Goal: Task Accomplishment & Management: Manage account settings

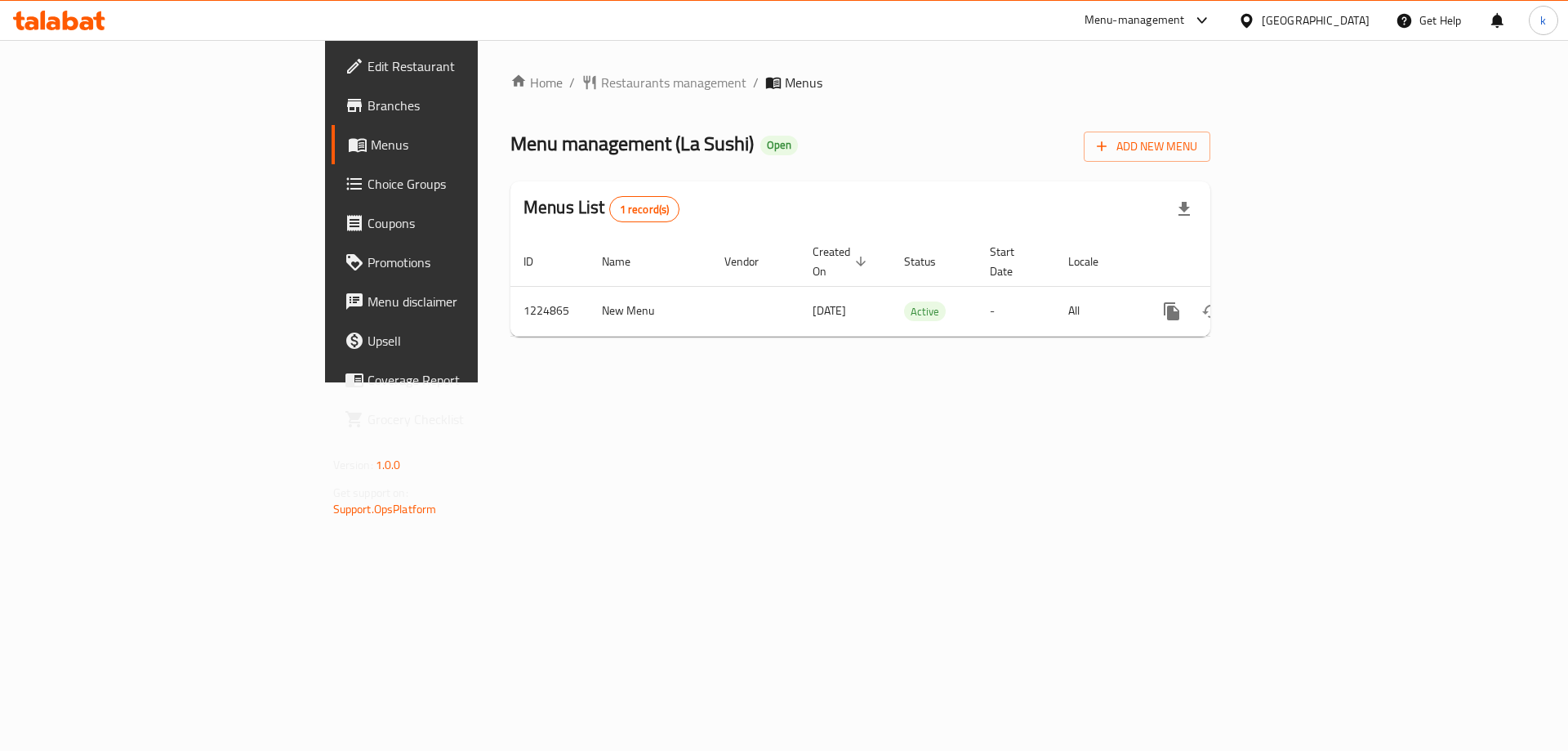
click at [367, 187] on span "Choice Groups" at bounding box center [470, 184] width 206 height 19
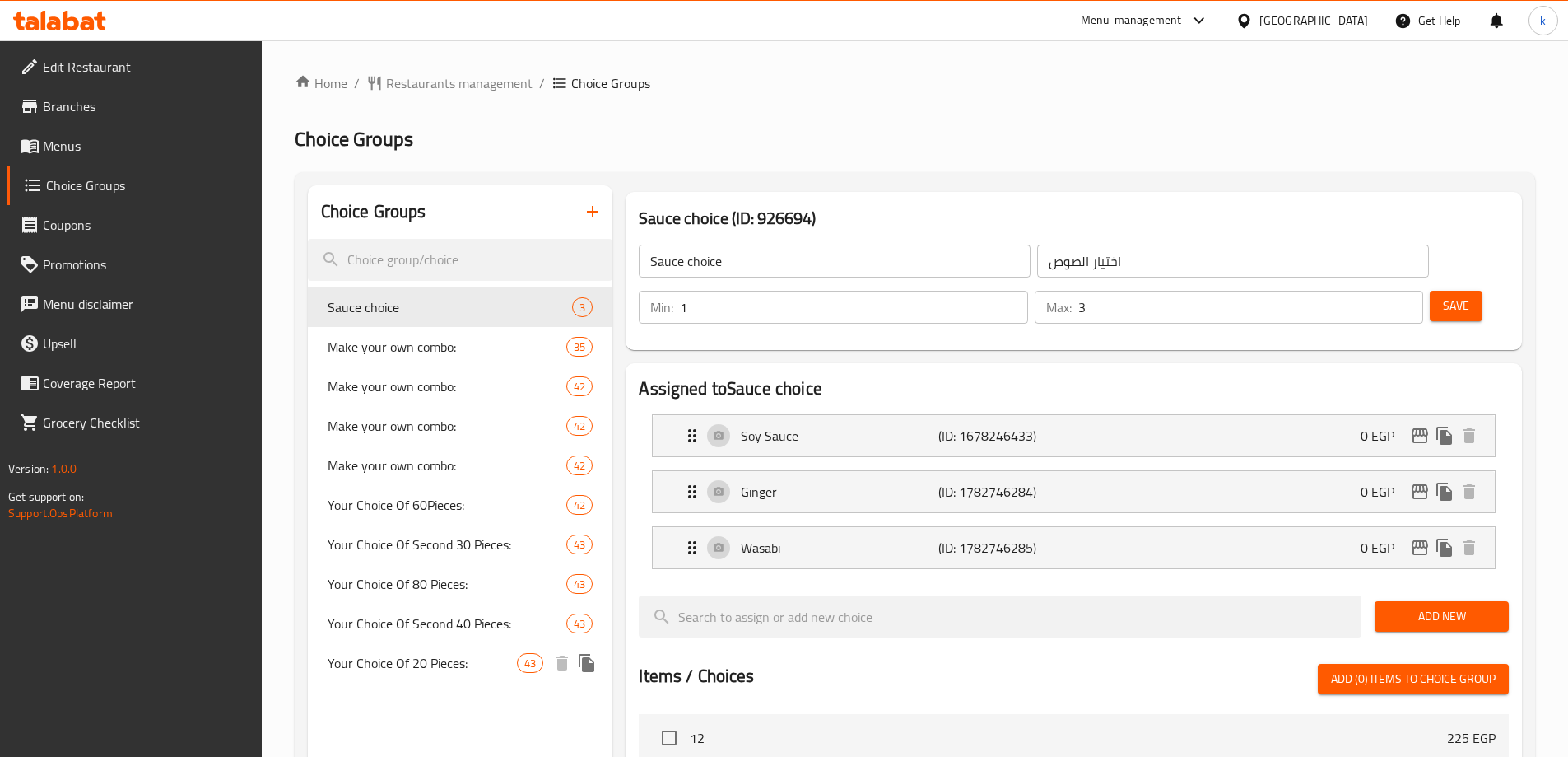
click at [384, 653] on span "Your Choice Of 20 Pieces:" at bounding box center [422, 662] width 190 height 20
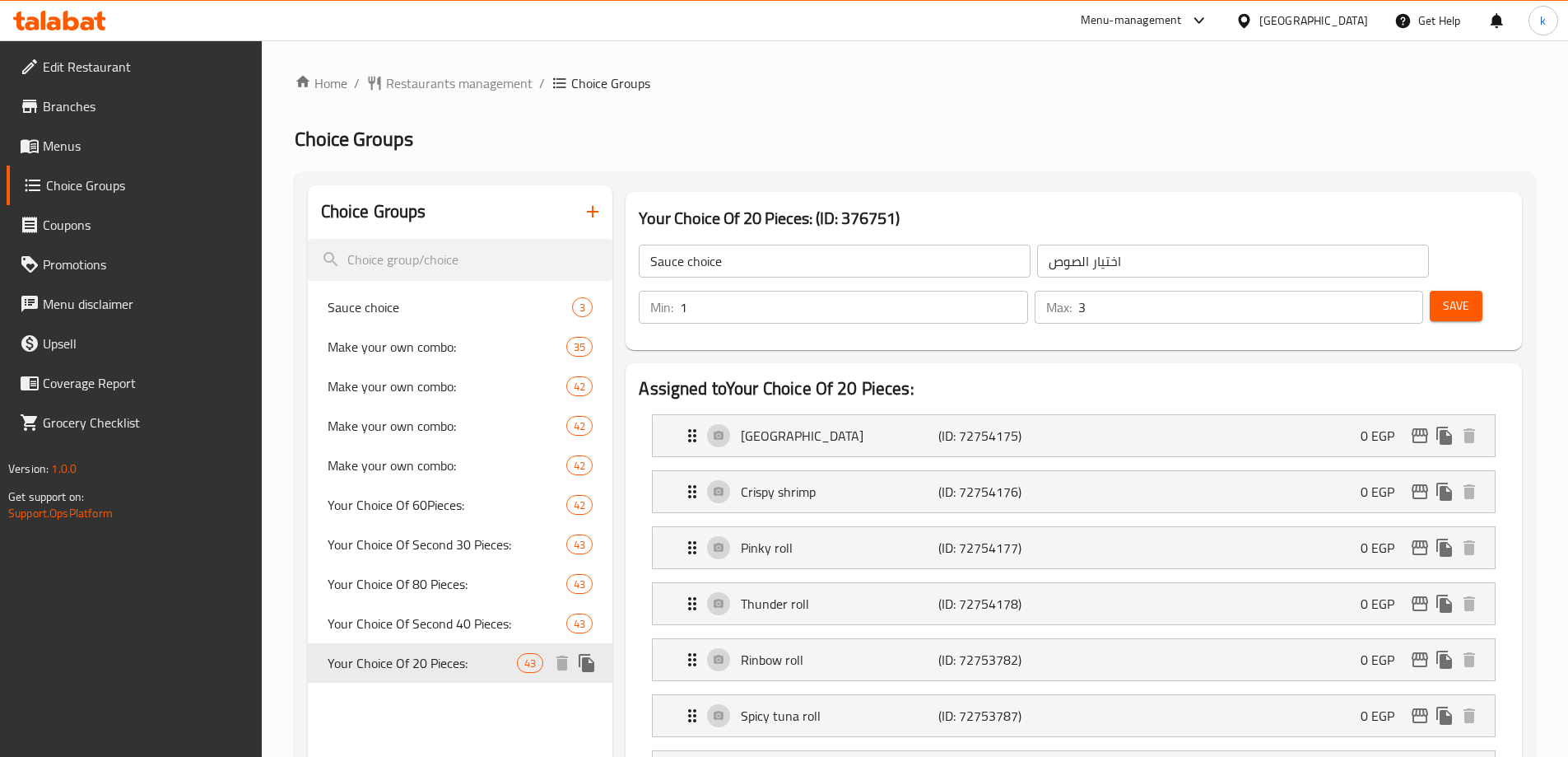
type input "Your Choice Of 20 Pieces:"
type input "اختيارك من 20 قطعة:"
type input "5"
click at [399, 643] on div "Your Choice Of 20 Pieces: 43" at bounding box center [461, 663] width 305 height 39
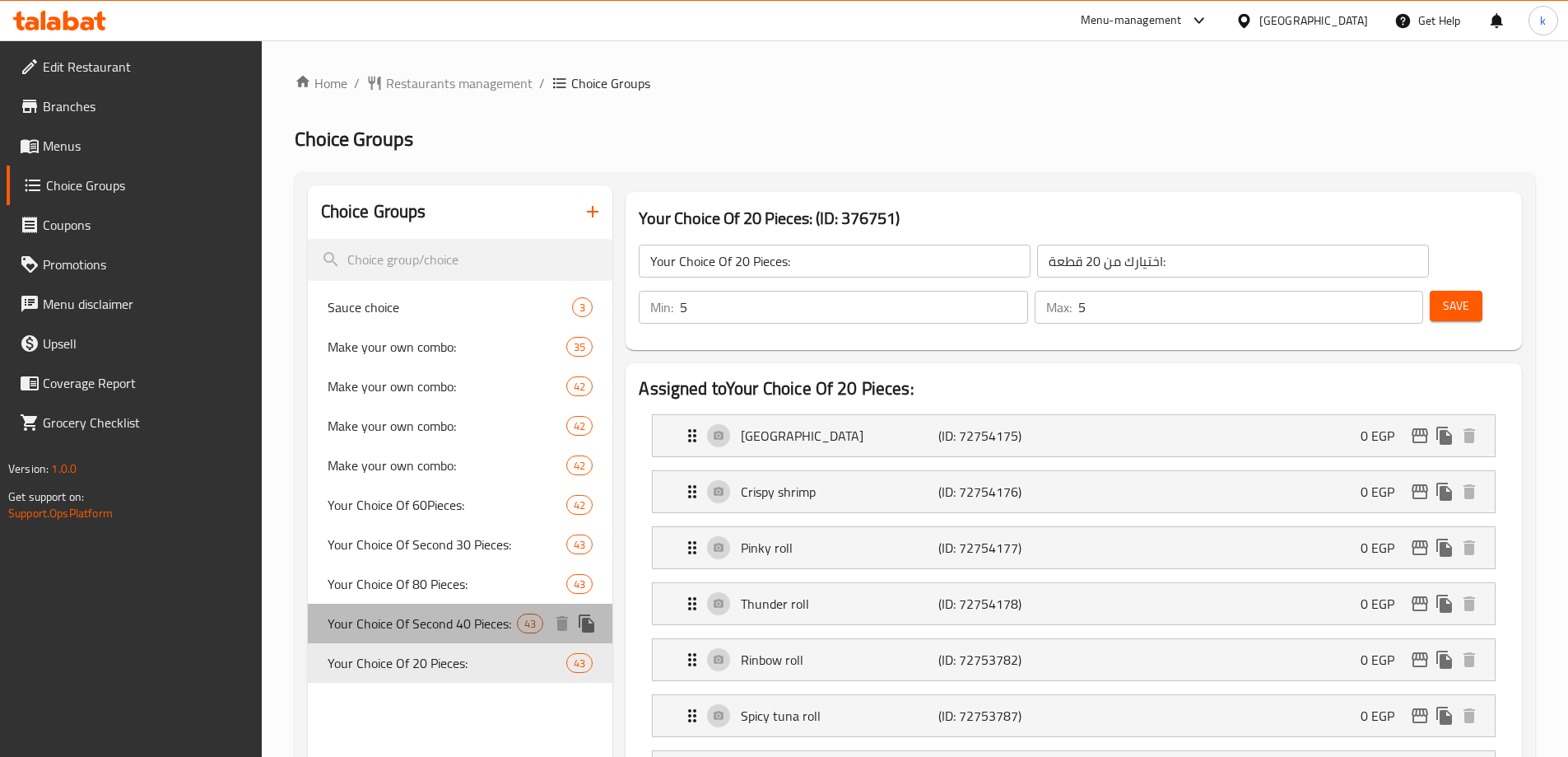
click at [406, 621] on span "Your Choice Of Second 40 Pieces:" at bounding box center [422, 623] width 190 height 20
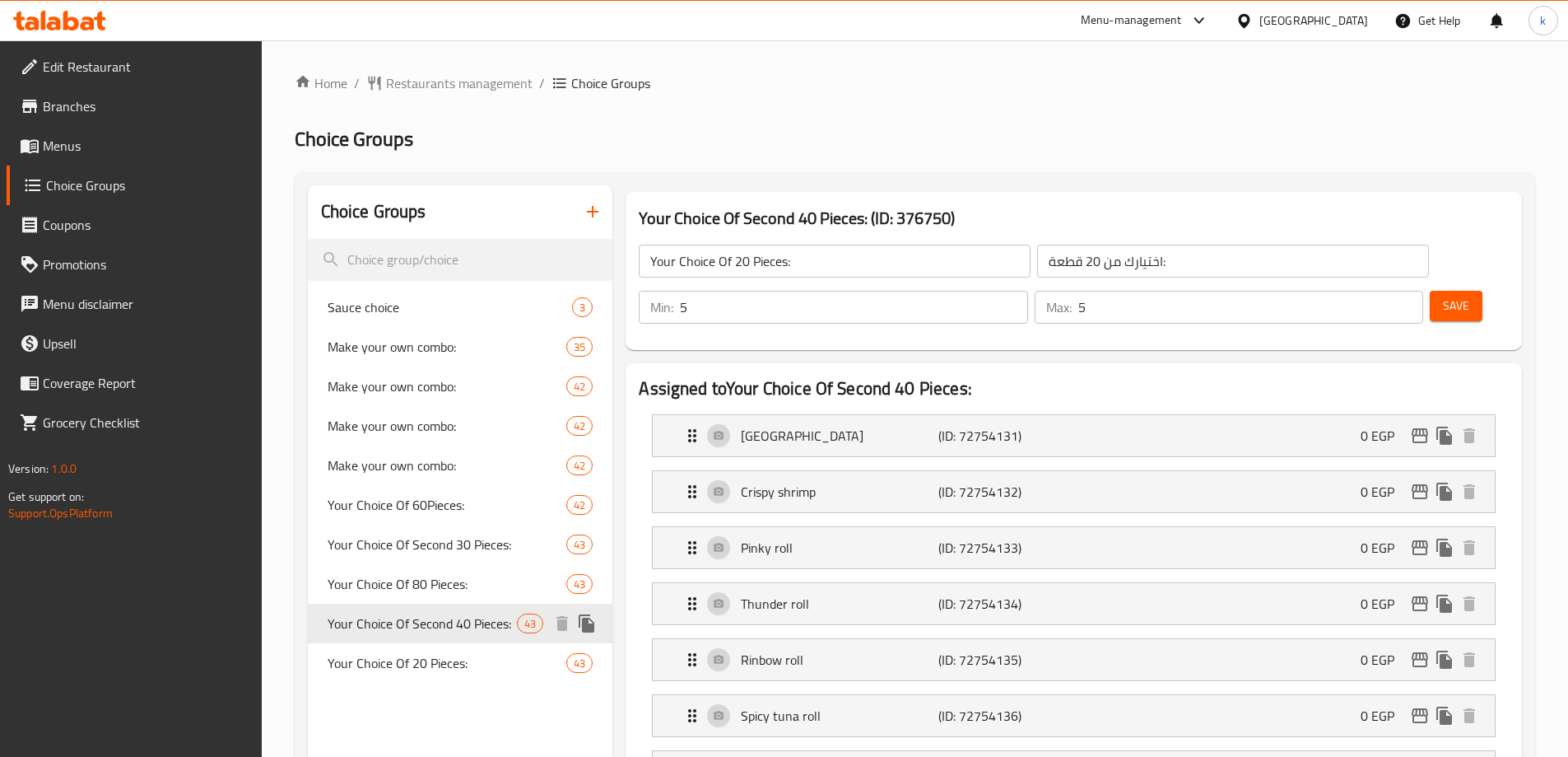
type input "Your Choice Of Second 40 Pieces:"
type input "اختيارك من الـ 40 قطعة الثانية:"
type input "10"
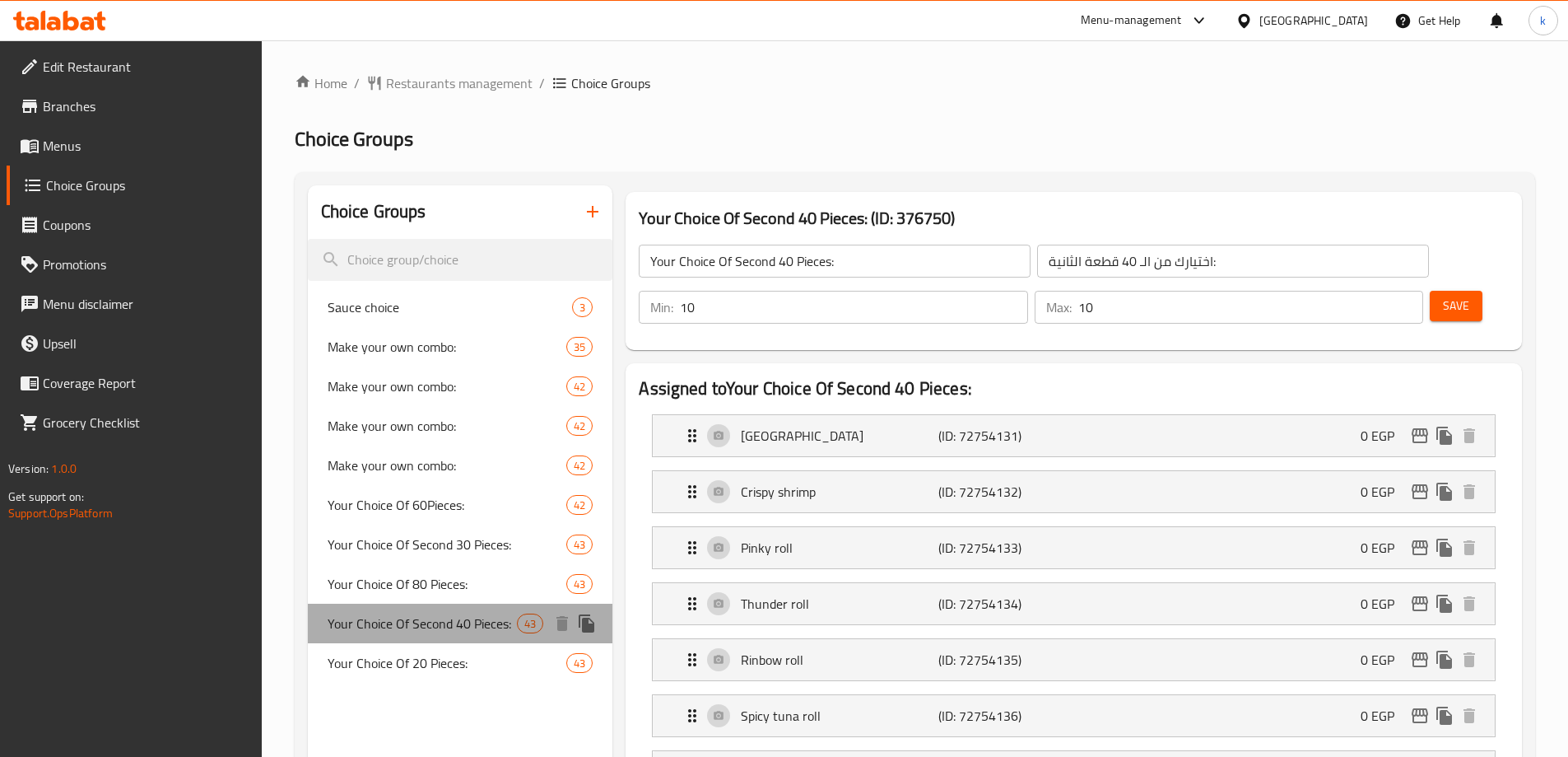
click at [404, 603] on div "Your Choice Of Second 40 Pieces: 43" at bounding box center [461, 623] width 305 height 39
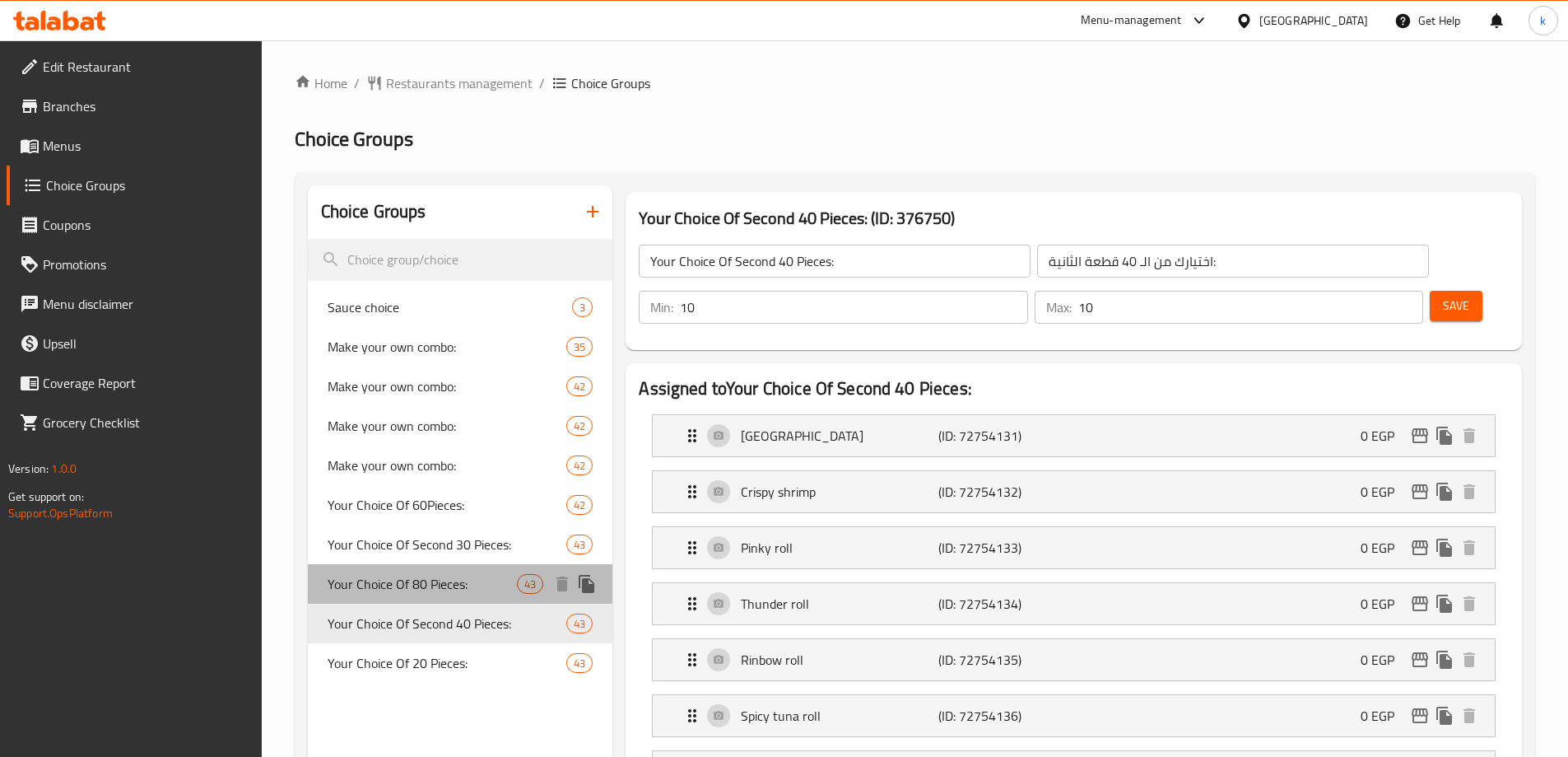
click at [403, 574] on span "Your Choice Of 80 Pieces:" at bounding box center [422, 584] width 190 height 20
click at [415, 544] on span "Your Choice Of Second 30 Pieces:" at bounding box center [447, 544] width 240 height 20
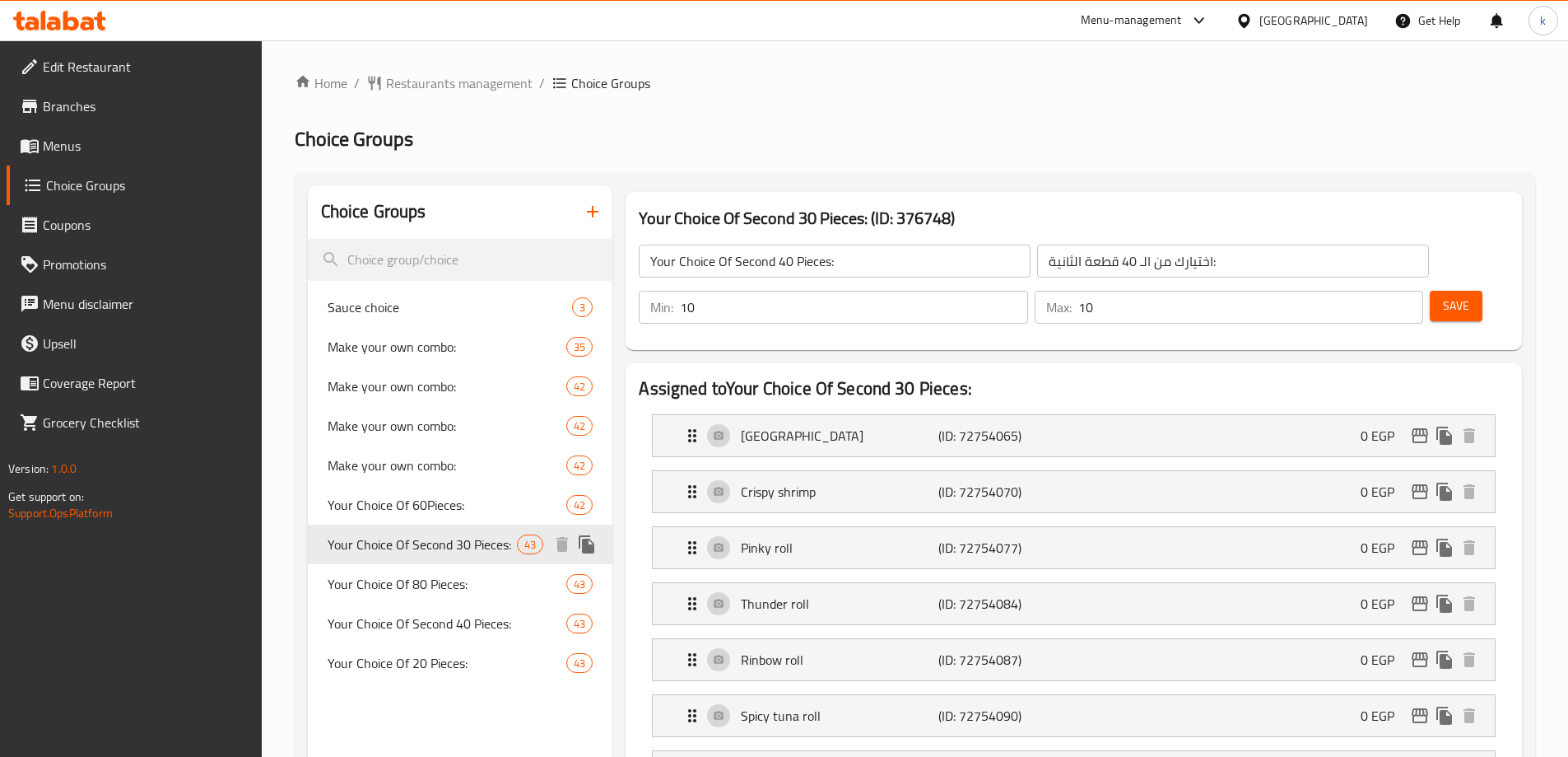
type input "Your Choice Of 80 Pieces:"
type input "اختيارك من 80 قطعه"
click at [405, 511] on span "Your Choice Of 60Pieces:" at bounding box center [447, 504] width 240 height 20
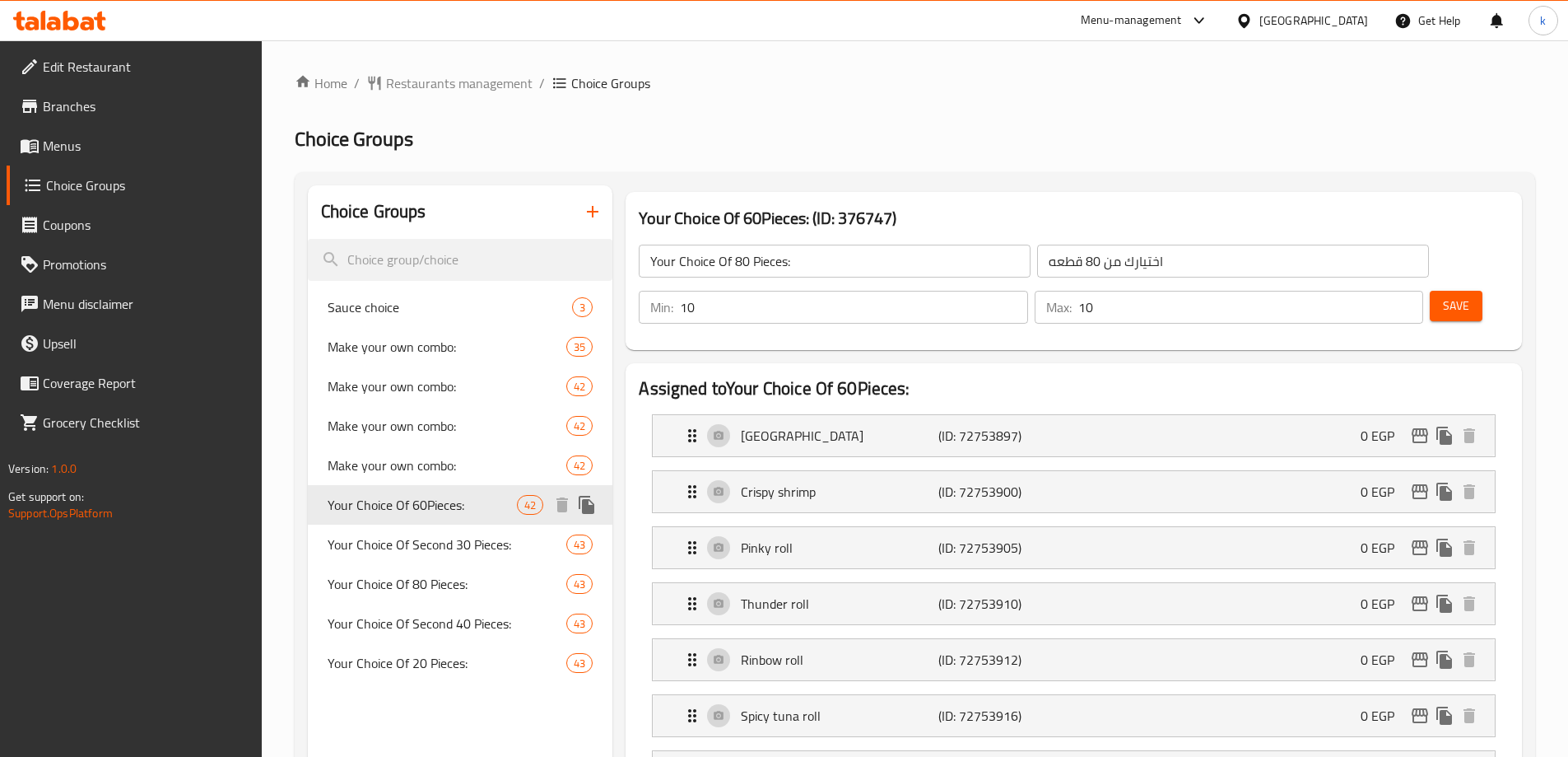
type input "Your Choice Of 60Pieces:"
type input "اختيارك من 60 قطعة"
type input "8"
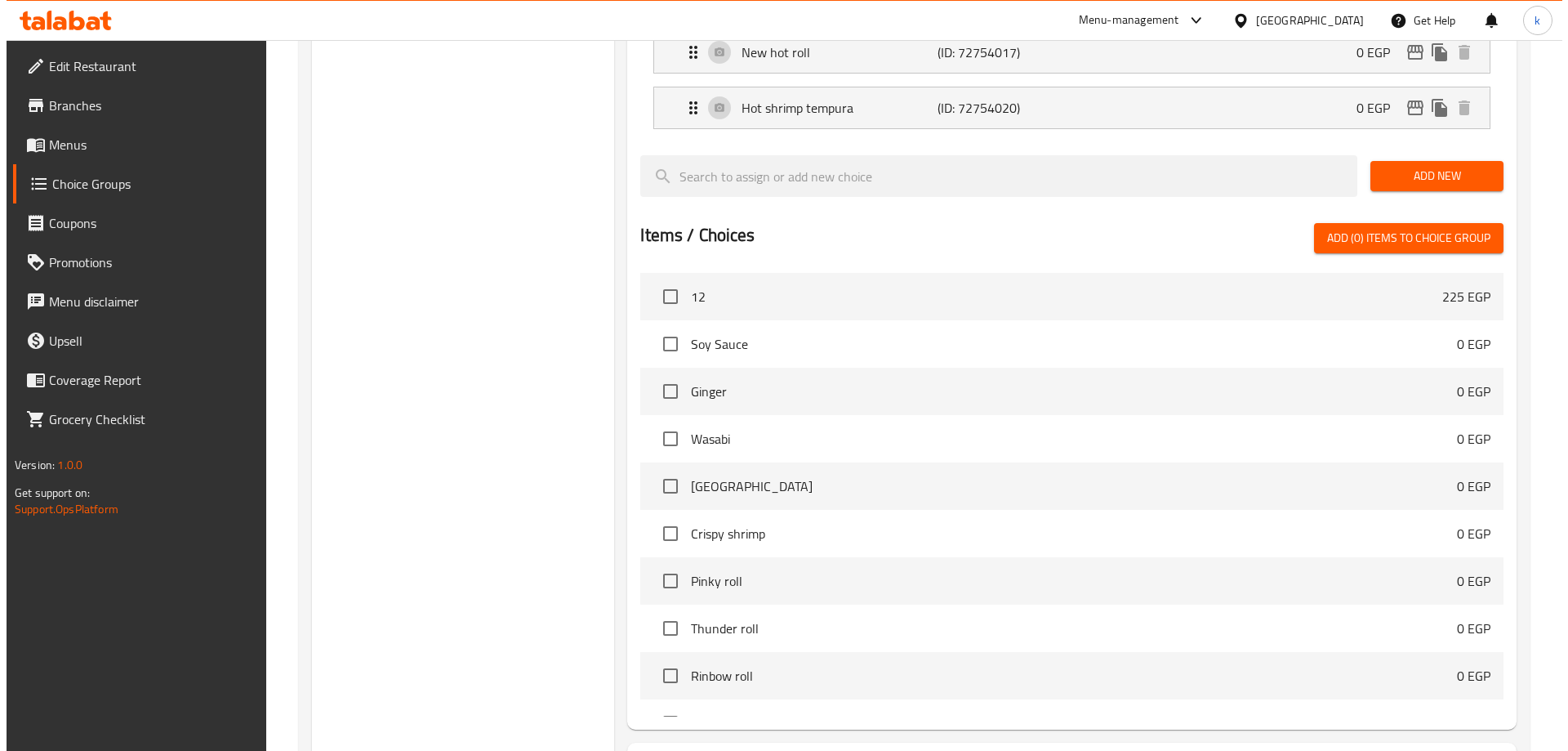
scroll to position [2702, 0]
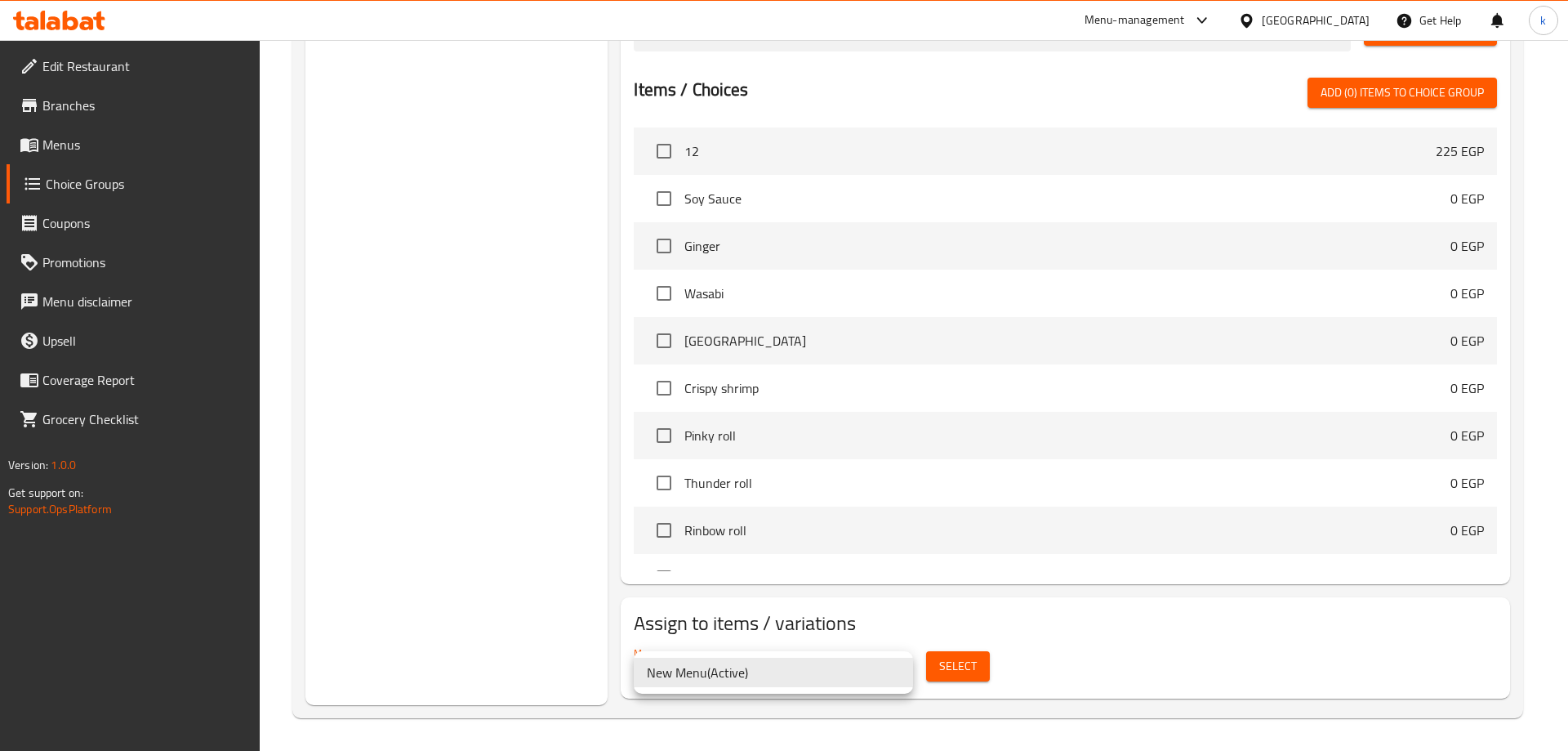
click at [1114, 602] on div at bounding box center [784, 375] width 1568 height 751
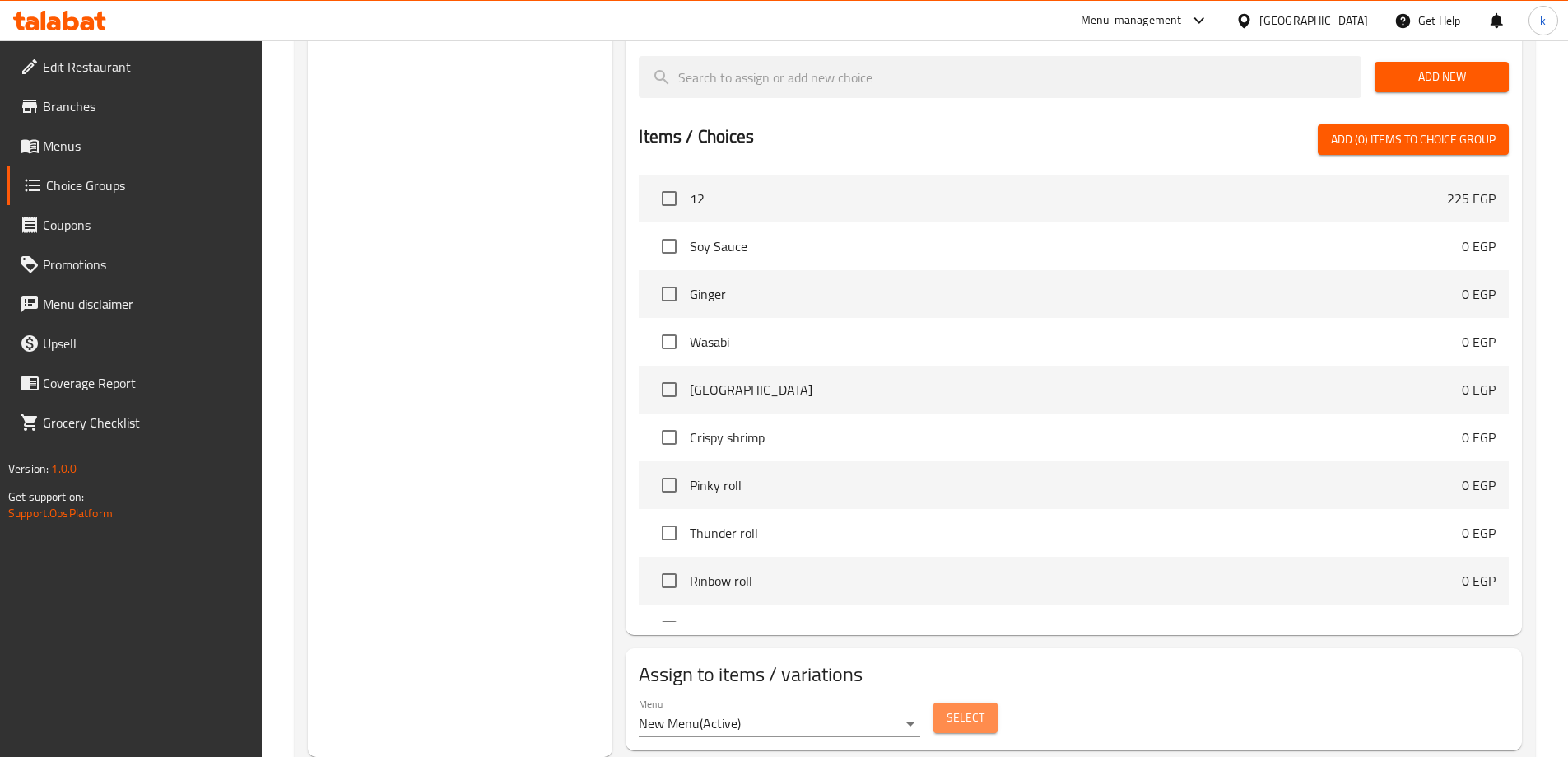
click at [984, 702] on button "Select" at bounding box center [965, 718] width 64 height 31
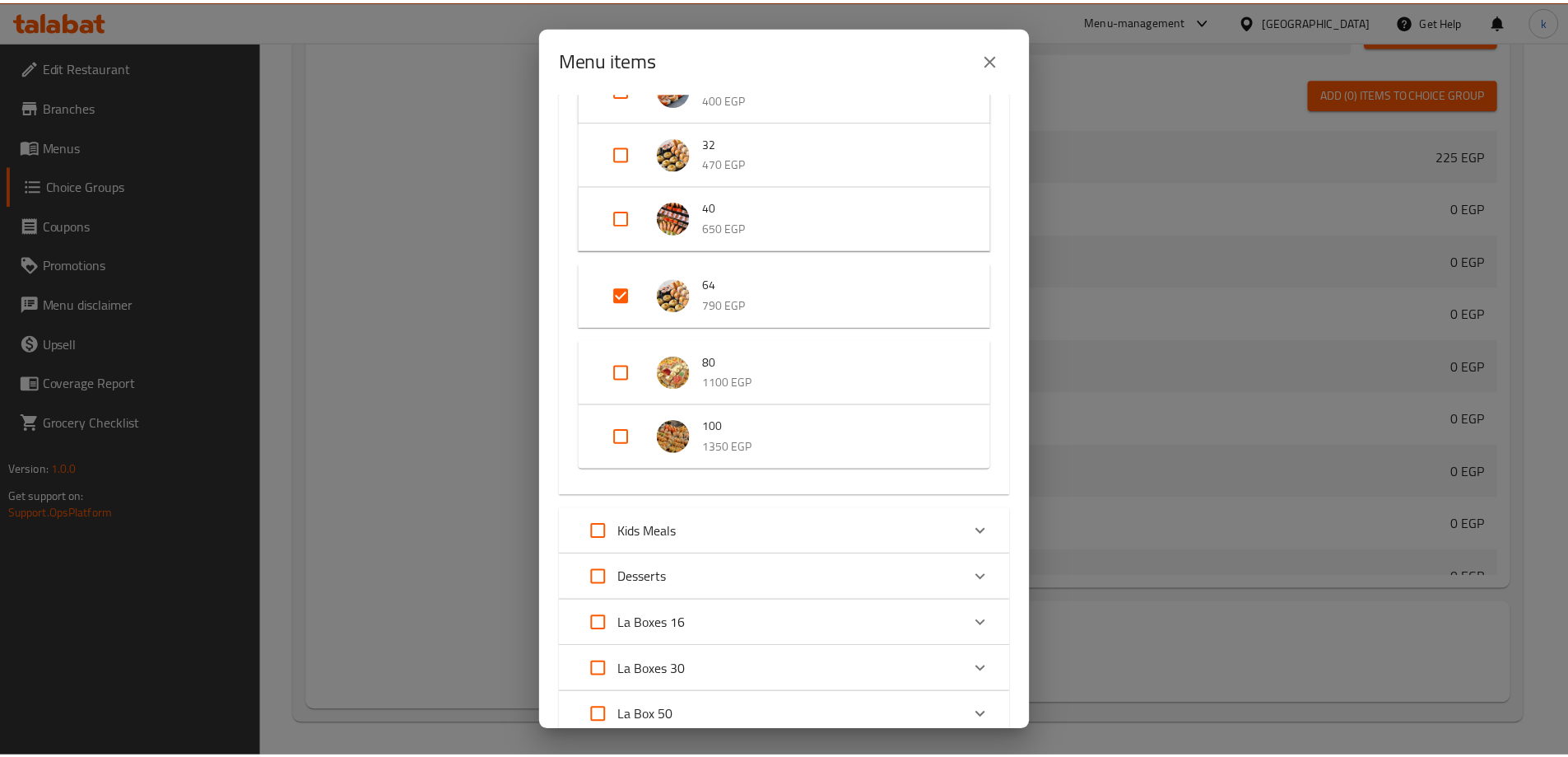
scroll to position [247, 0]
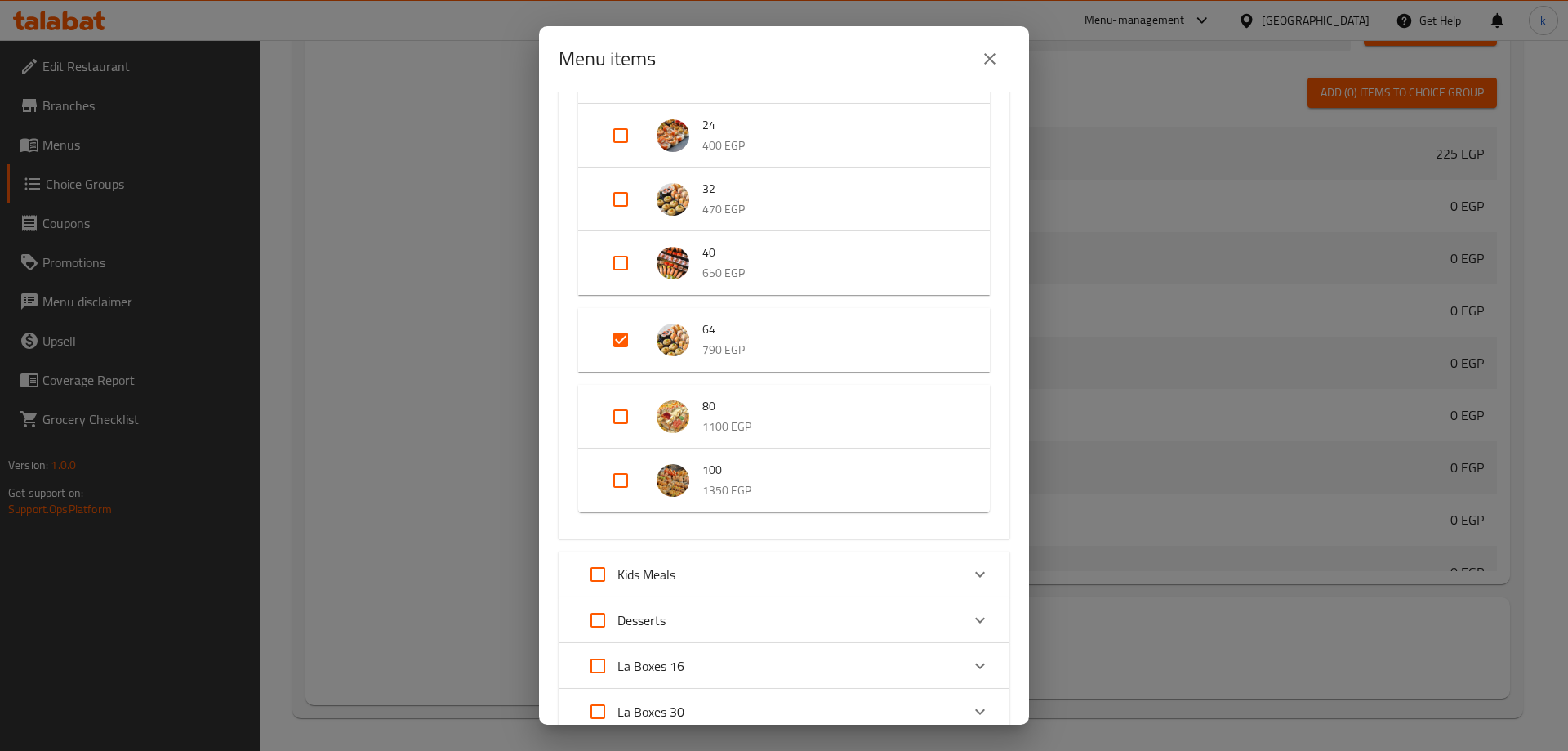
click at [1274, 207] on div "Menu items 1 / 103 items selected ​ Combos 12 225 EGP 20 350 EGP 24 400 EGP 32 …" at bounding box center [784, 375] width 1568 height 751
click at [983, 61] on icon "close" at bounding box center [989, 58] width 19 height 19
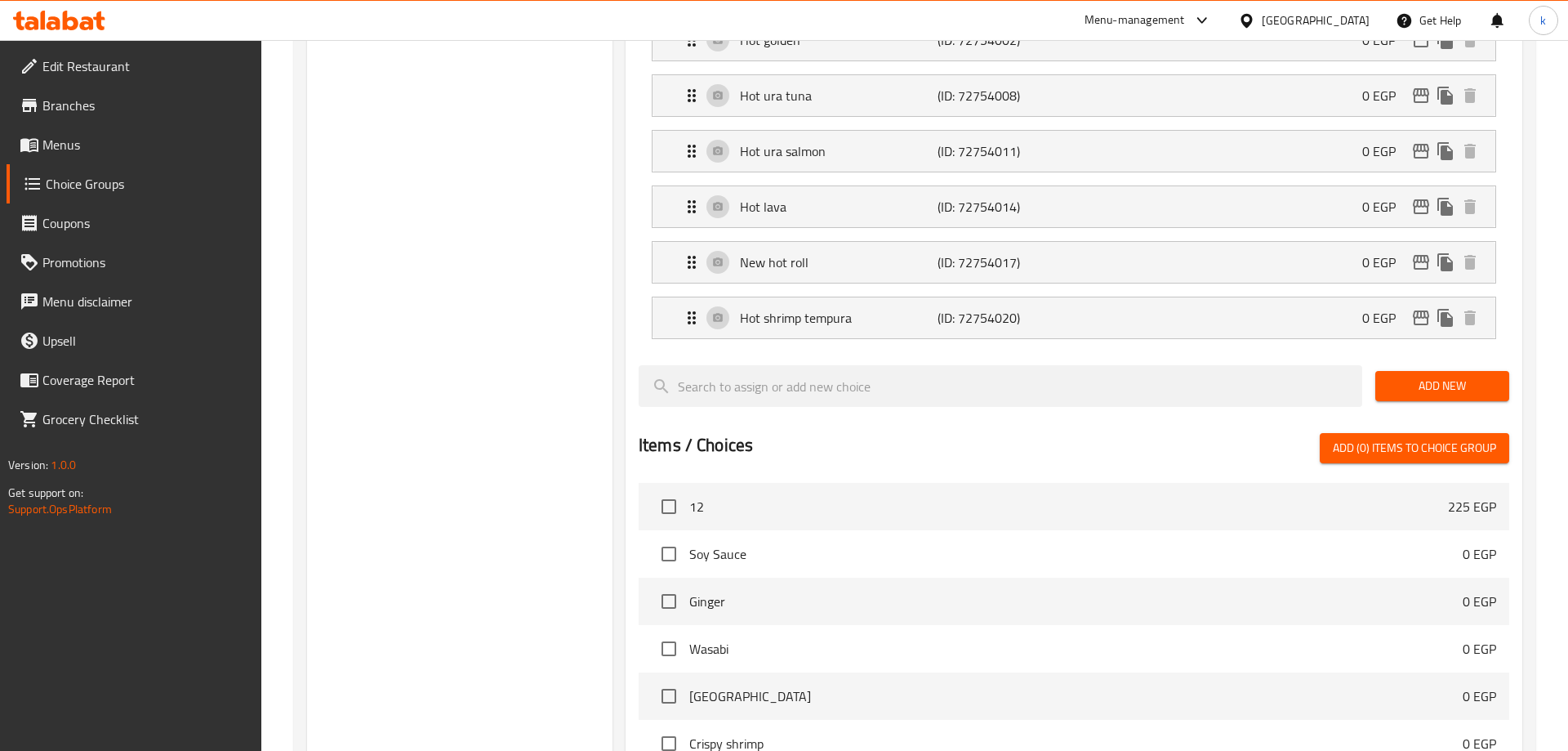
scroll to position [2702, 0]
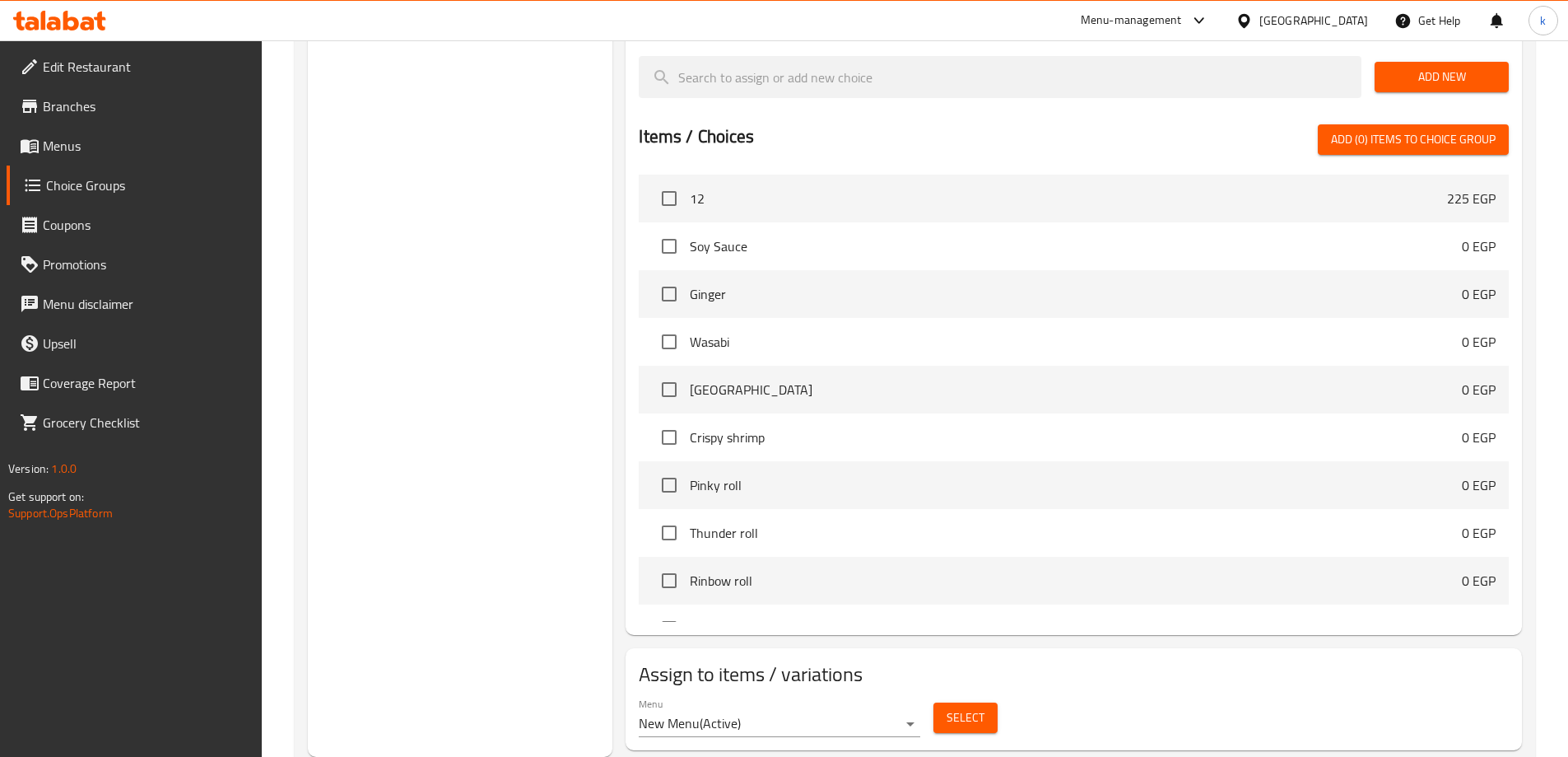
drag, startPoint x: 1148, startPoint y: 613, endPoint x: 911, endPoint y: 659, distance: 241.4
click at [1148, 648] on div "Assign to items / variations Menu New Menu ( Active ) Select" at bounding box center [1073, 699] width 897 height 102
click at [976, 708] on span "Select" at bounding box center [966, 718] width 38 height 20
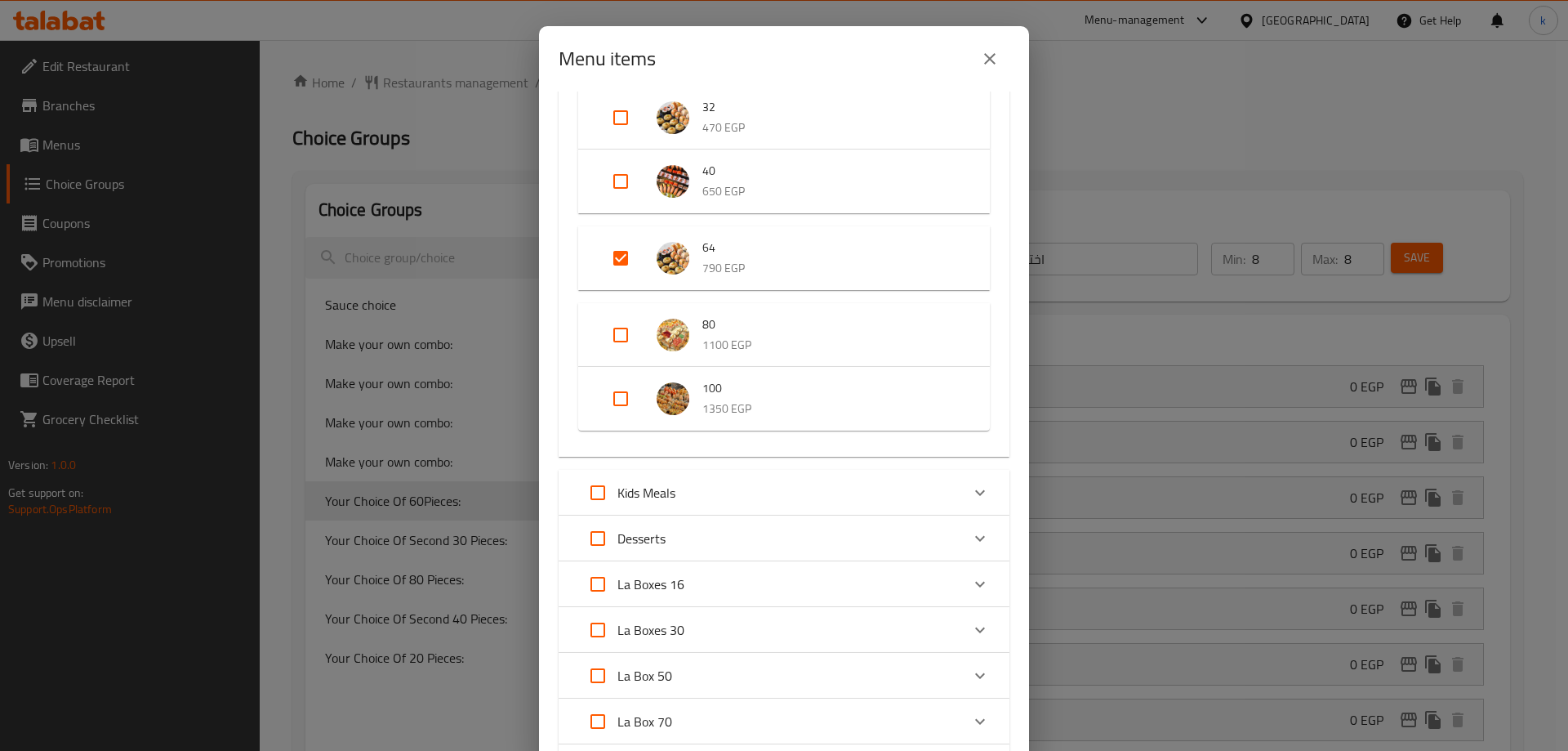
scroll to position [587, 0]
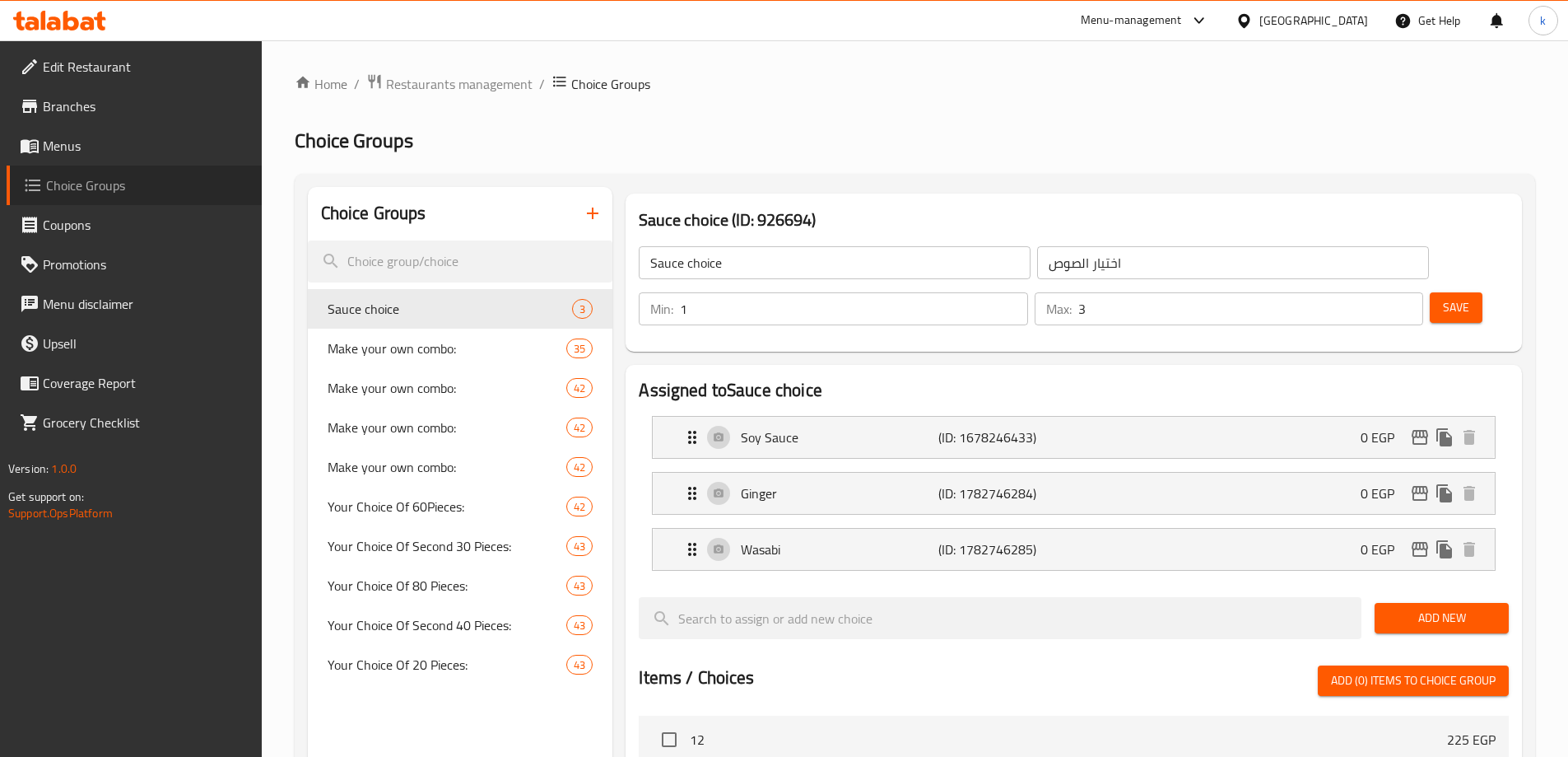
click at [135, 166] on link "Choice Groups" at bounding box center [134, 185] width 255 height 39
click at [129, 154] on span "Menus" at bounding box center [145, 145] width 206 height 20
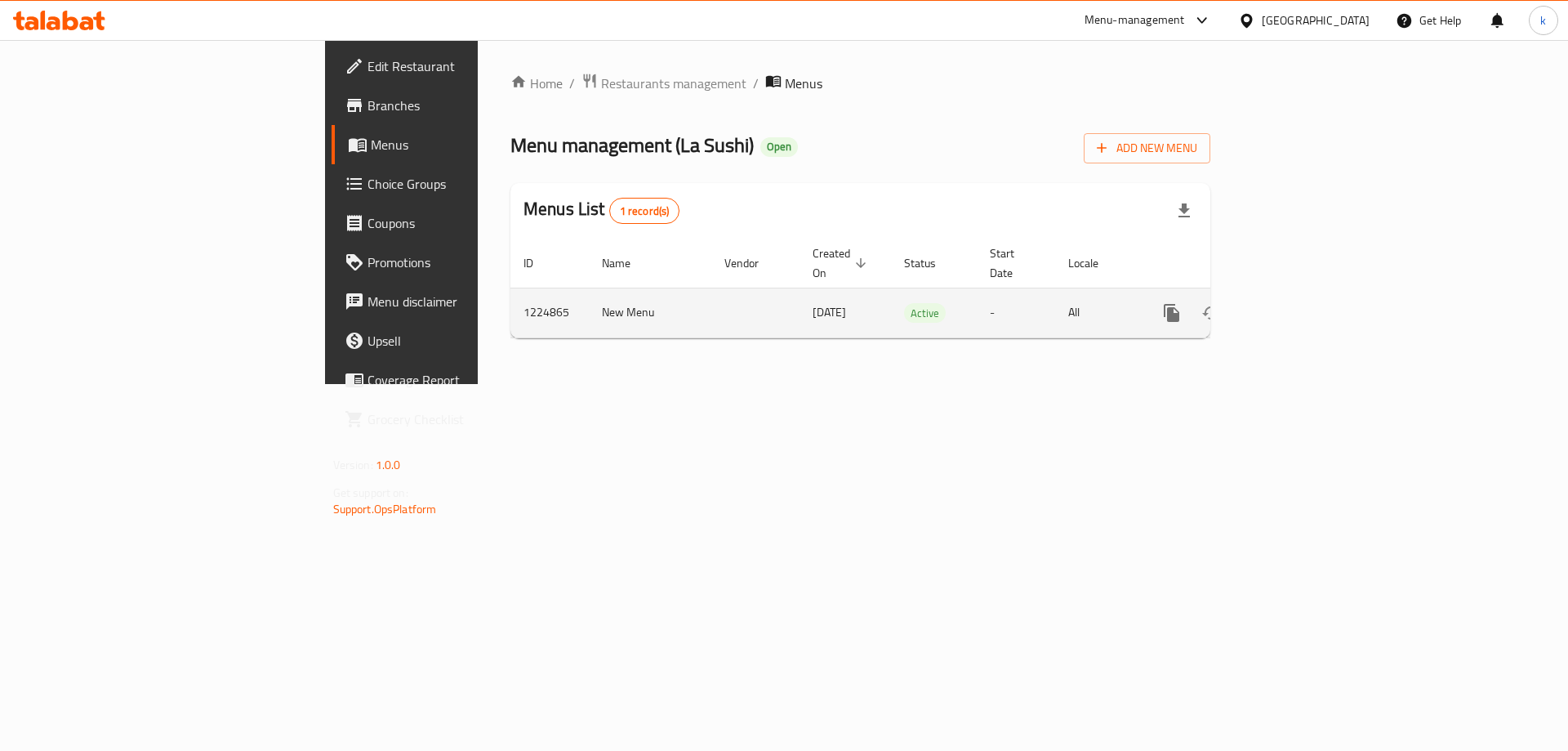
click at [1296, 306] on icon "enhanced table" at bounding box center [1289, 312] width 14 height 14
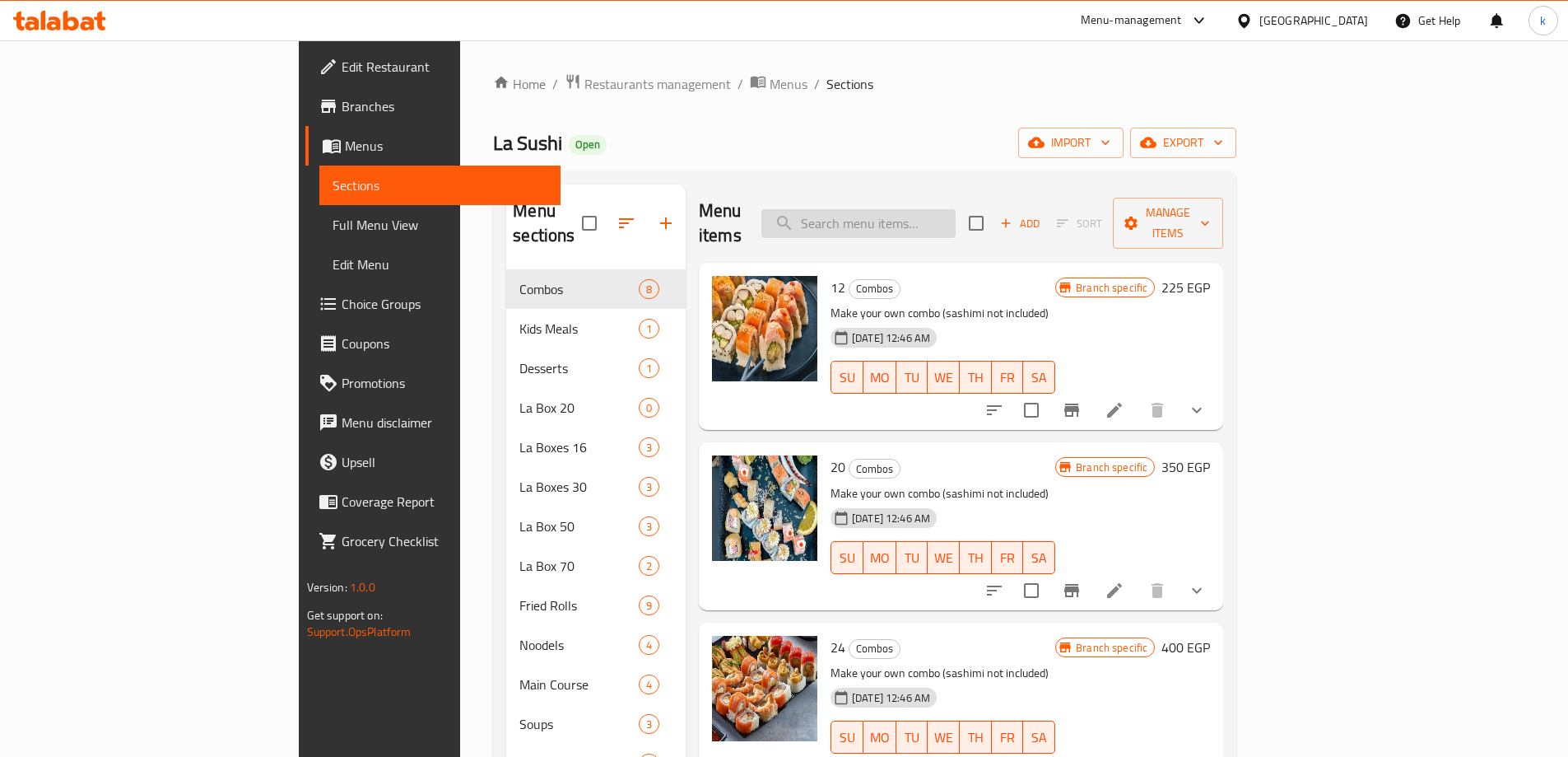
click at [920, 213] on input "search" at bounding box center [859, 224] width 195 height 29
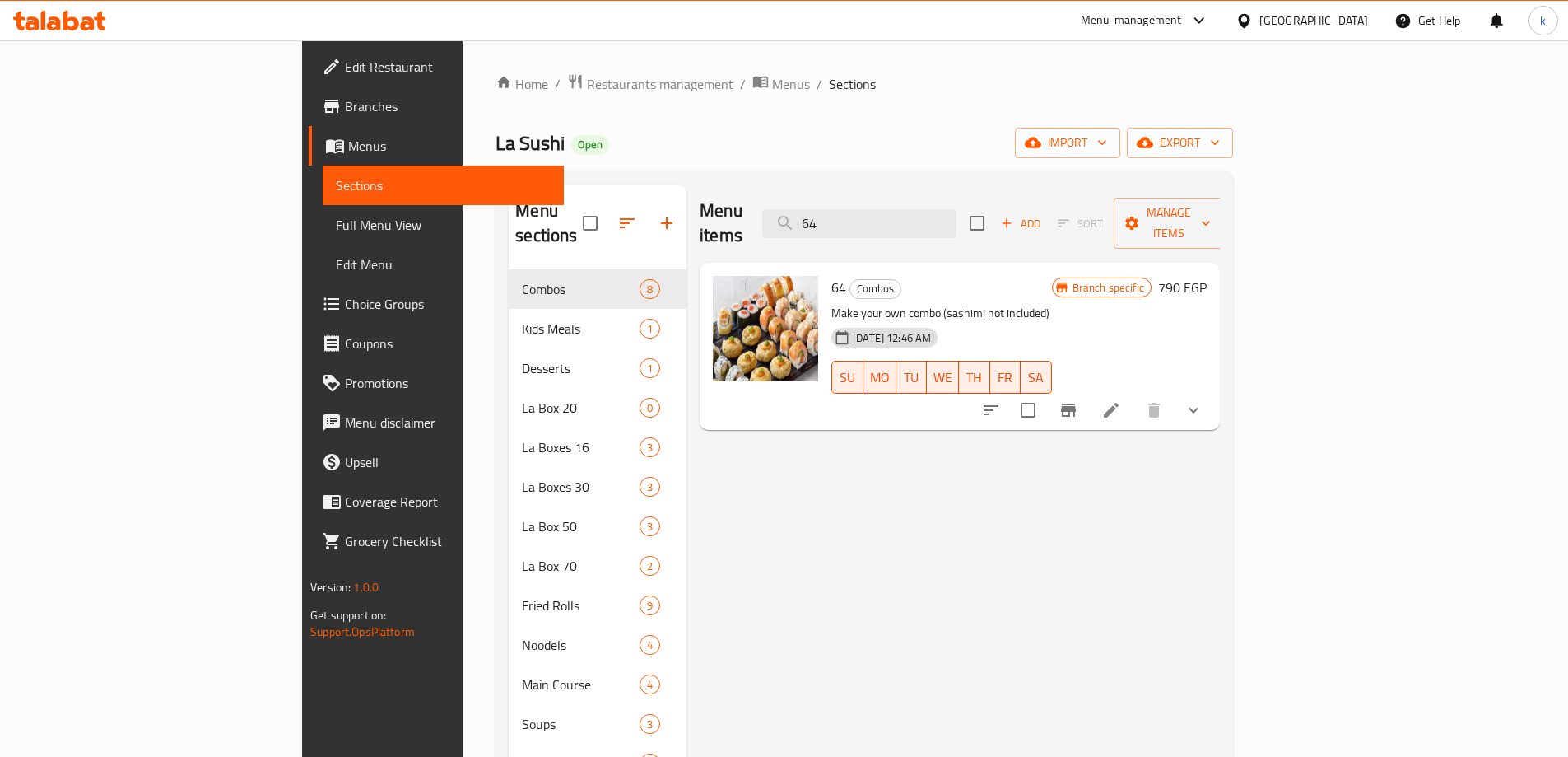
type input "64"
click at [1135, 395] on li at bounding box center [1112, 410] width 46 height 30
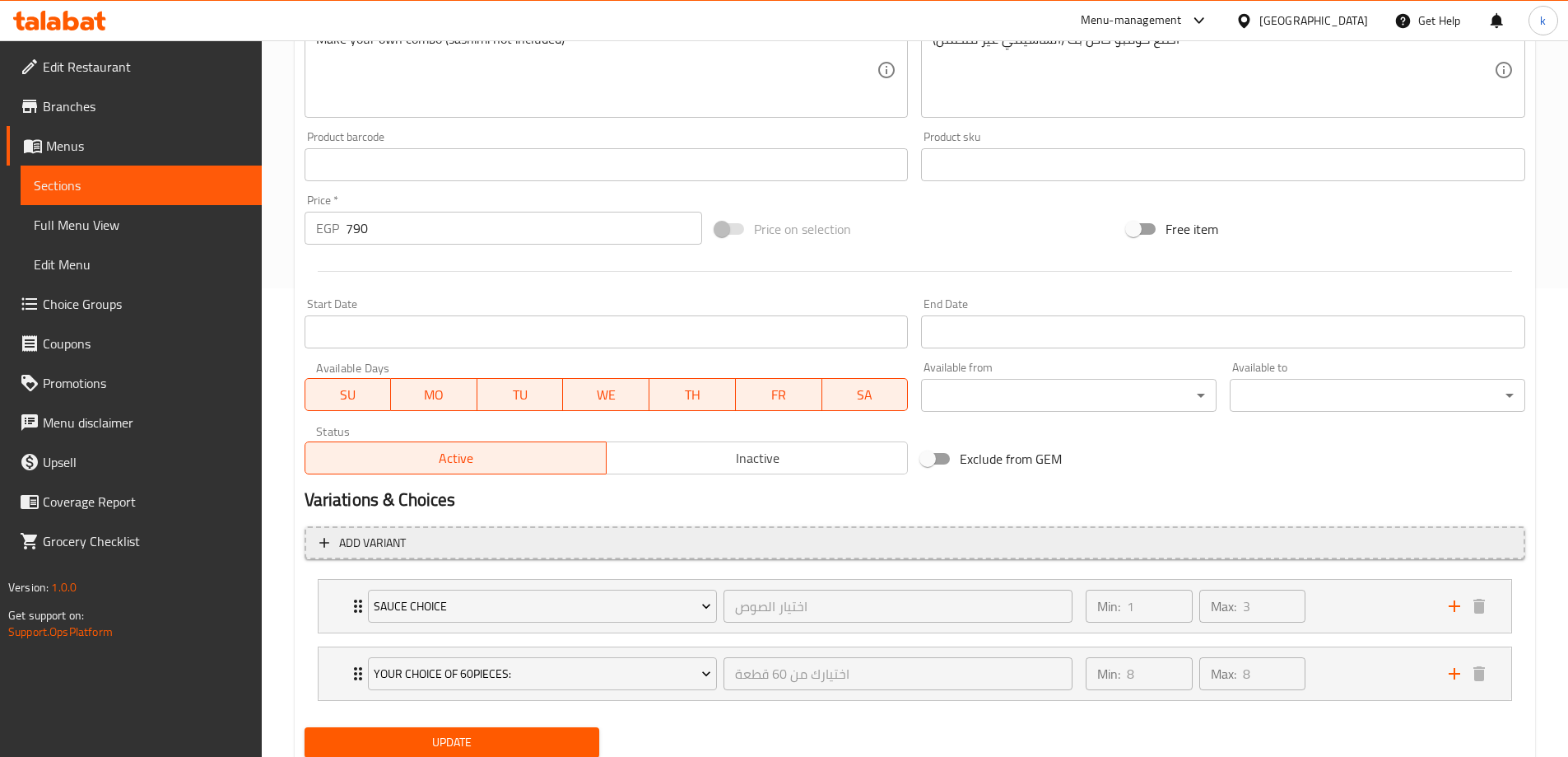
scroll to position [526, 0]
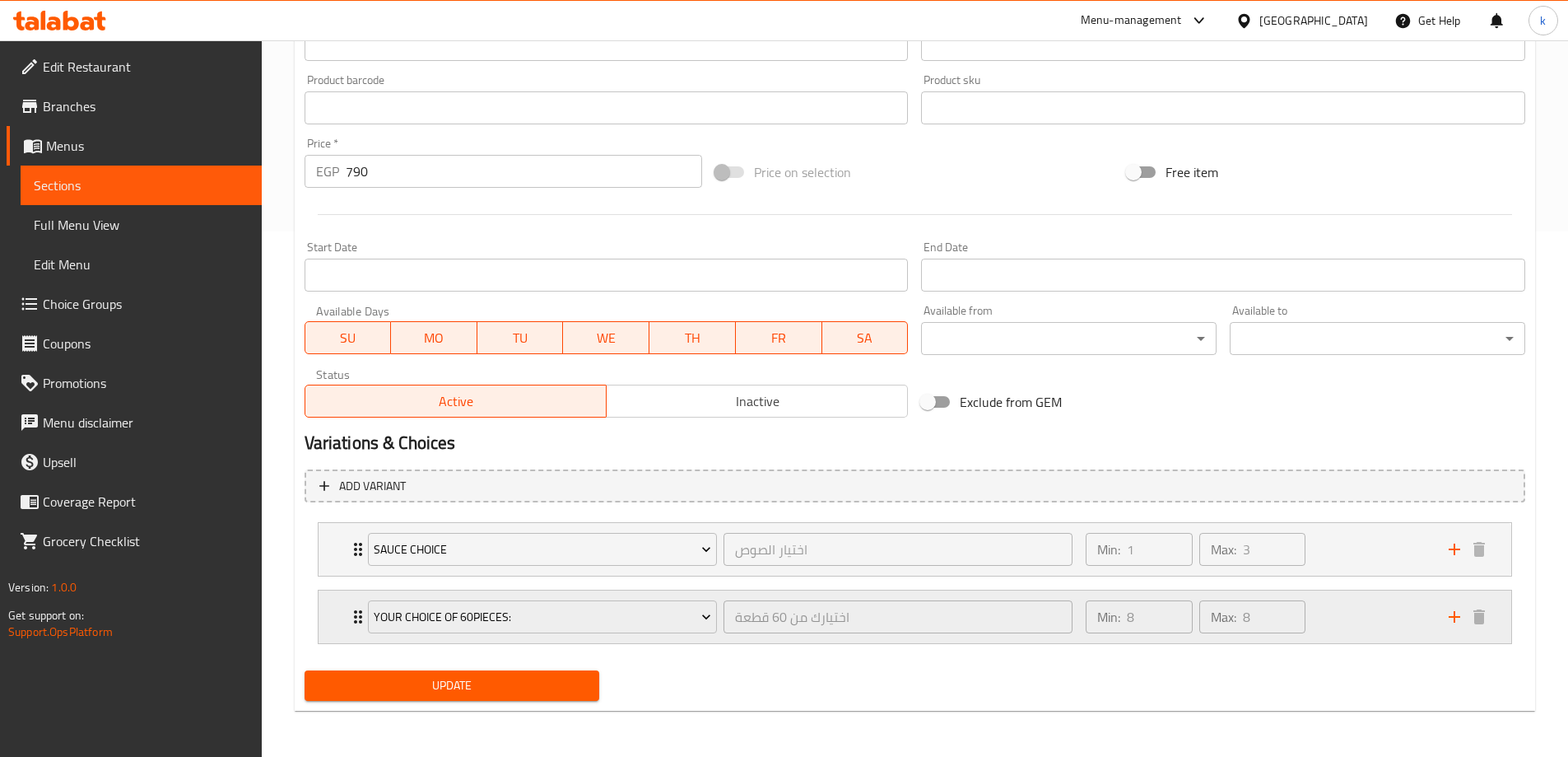
click at [1343, 615] on div "Min: 8 ​ Max: 8 ​" at bounding box center [1257, 617] width 363 height 53
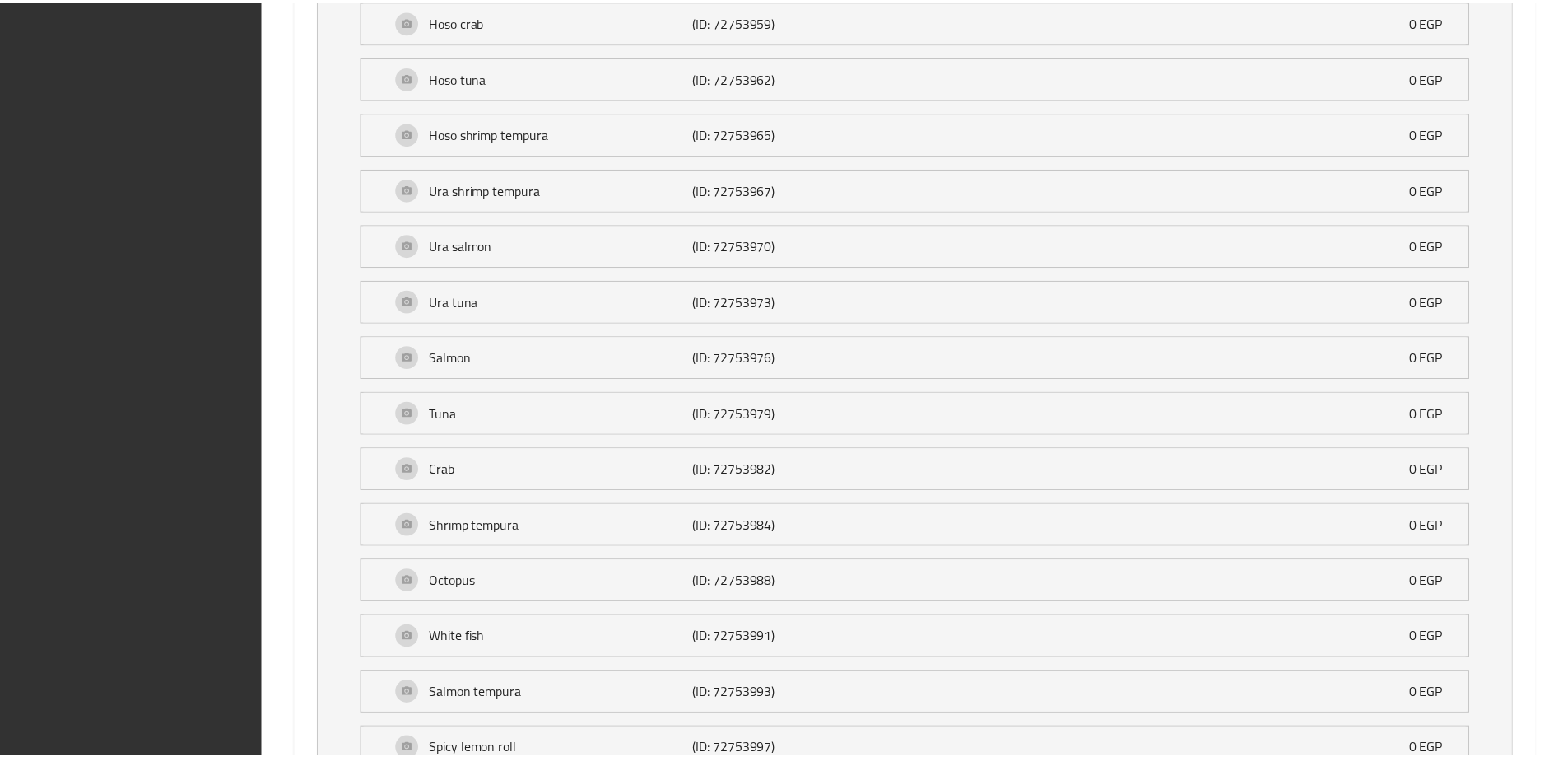
scroll to position [2911, 0]
